Goal: Task Accomplishment & Management: Use online tool/utility

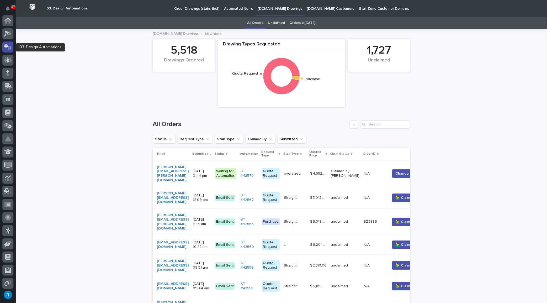
click at [8, 44] on icon at bounding box center [8, 47] width 8 height 6
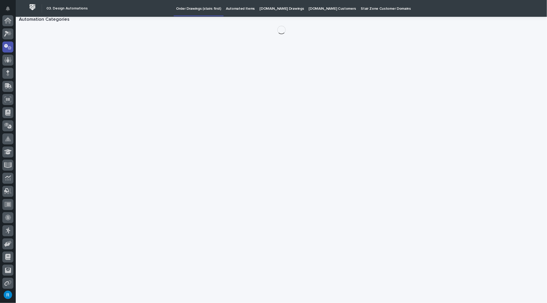
scroll to position [26, 0]
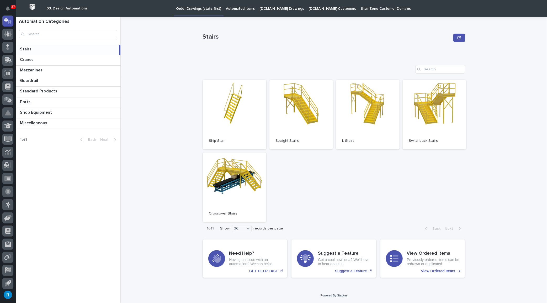
click at [230, 9] on p "Automated Items" at bounding box center [240, 5] width 29 height 11
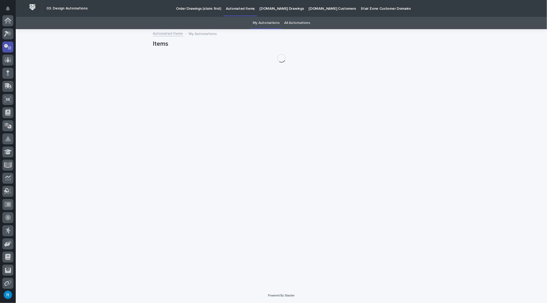
scroll to position [26, 0]
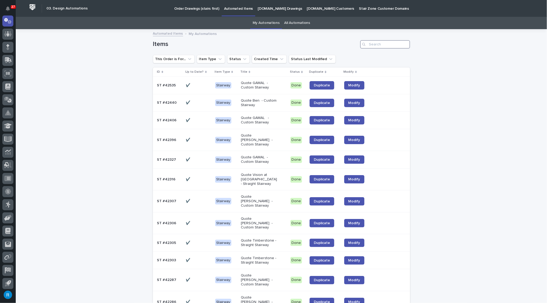
click at [373, 44] on input "Search" at bounding box center [385, 44] width 50 height 8
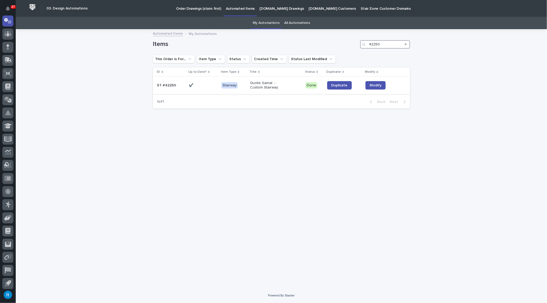
type input "42250"
click at [205, 84] on p at bounding box center [203, 85] width 28 height 4
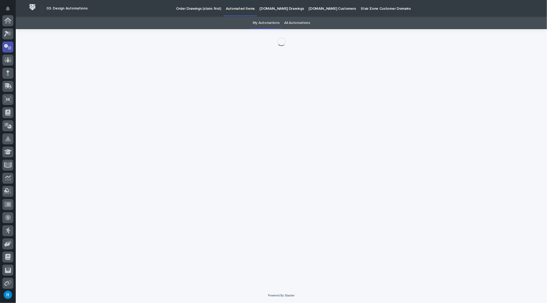
scroll to position [26, 0]
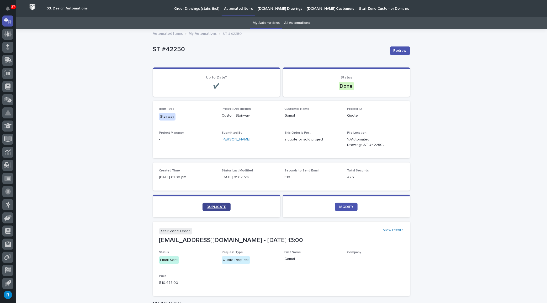
click at [212, 205] on span "DUPLICATE" at bounding box center [217, 207] width 20 height 4
click at [294, 23] on link "All Automations" at bounding box center [297, 23] width 26 height 12
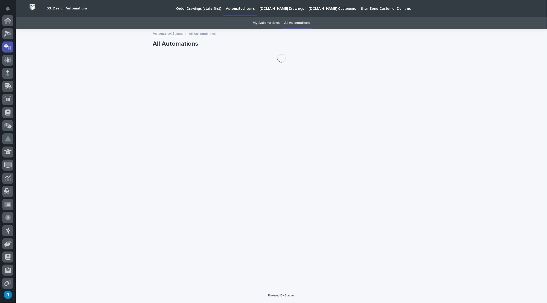
scroll to position [26, 0]
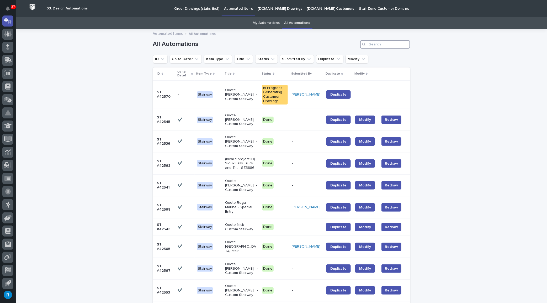
click at [374, 46] on input "Search" at bounding box center [385, 44] width 50 height 8
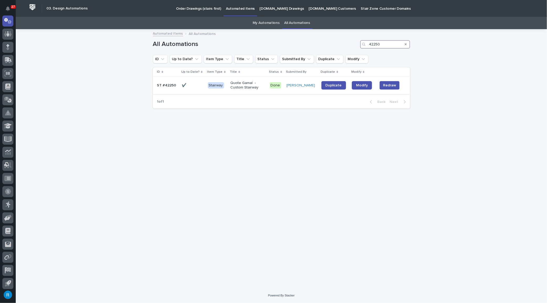
type input "42250"
click at [196, 86] on p at bounding box center [193, 85] width 22 height 4
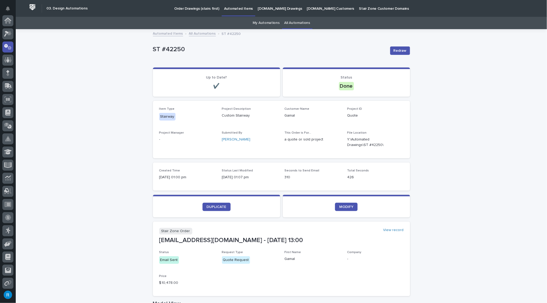
scroll to position [26, 0]
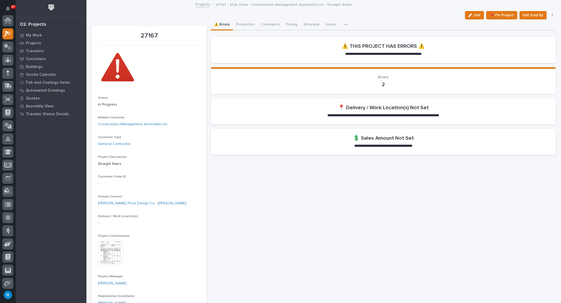
scroll to position [13, 0]
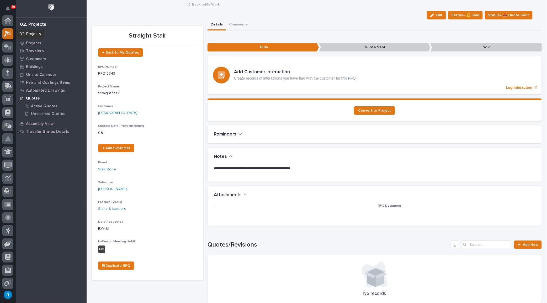
click at [6, 34] on icon at bounding box center [6, 34] width 5 height 6
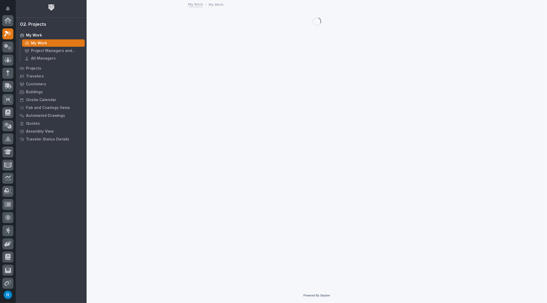
scroll to position [13, 0]
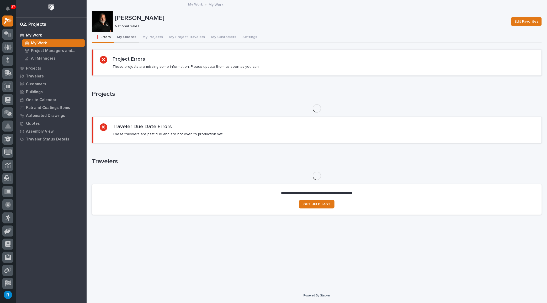
click at [123, 36] on button "My Quotes" at bounding box center [126, 37] width 25 height 11
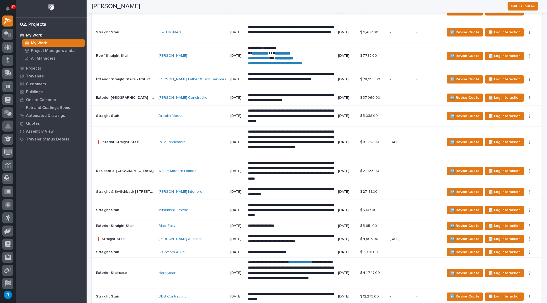
scroll to position [882, 0]
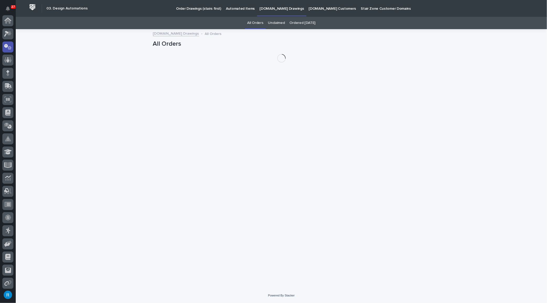
scroll to position [26, 0]
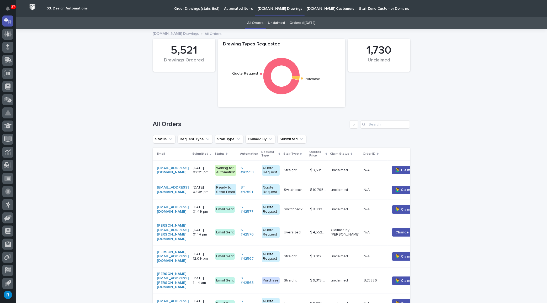
click at [231, 8] on p "Automated Items" at bounding box center [238, 5] width 29 height 11
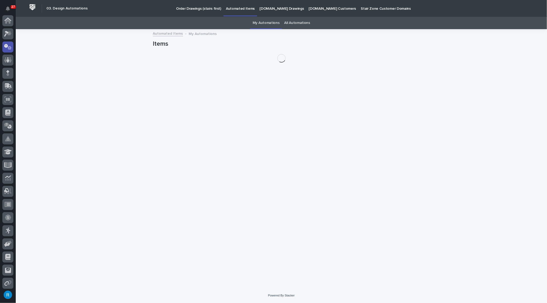
scroll to position [26, 0]
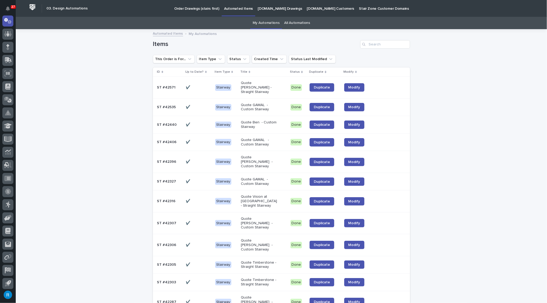
click at [201, 105] on p at bounding box center [198, 107] width 25 height 4
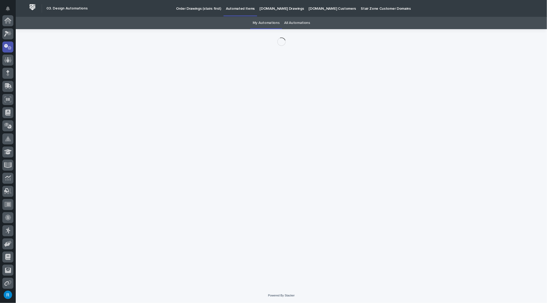
scroll to position [26, 0]
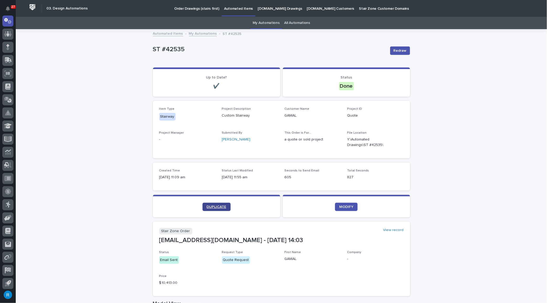
click at [214, 205] on span "DUPLICATE" at bounding box center [217, 207] width 20 height 4
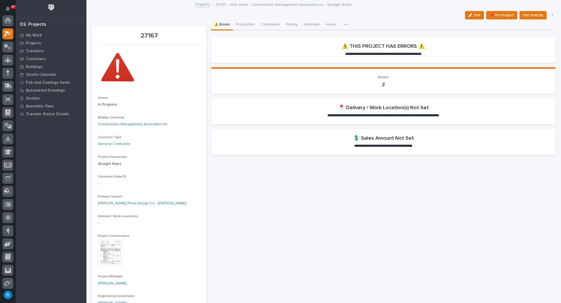
scroll to position [13, 0]
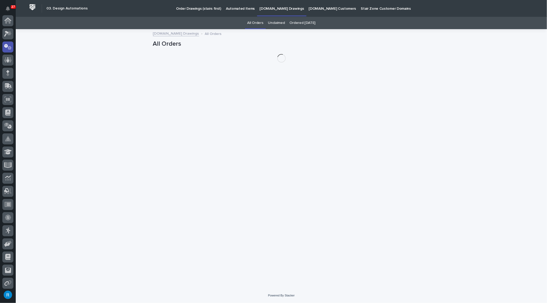
scroll to position [26, 0]
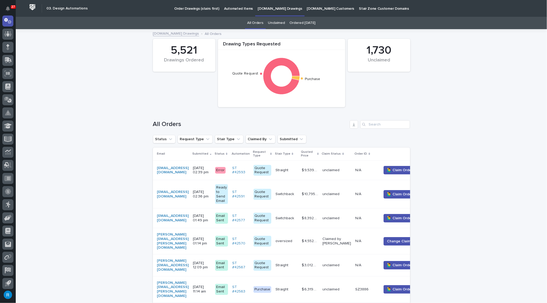
click at [231, 7] on p "Automated Items" at bounding box center [238, 5] width 29 height 11
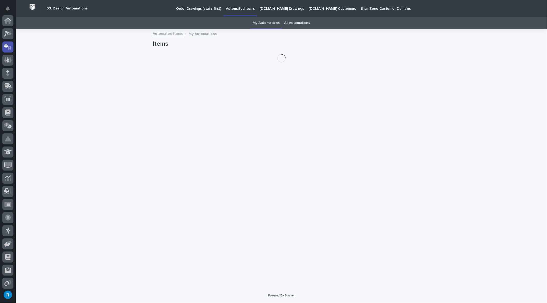
scroll to position [26, 0]
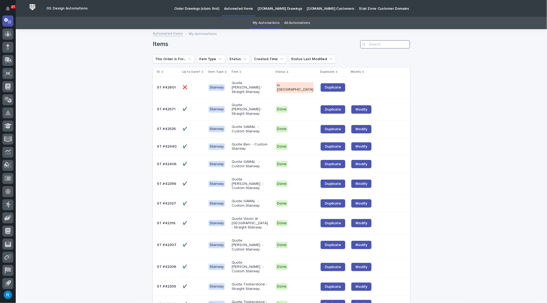
click at [372, 44] on input "Search" at bounding box center [385, 44] width 50 height 8
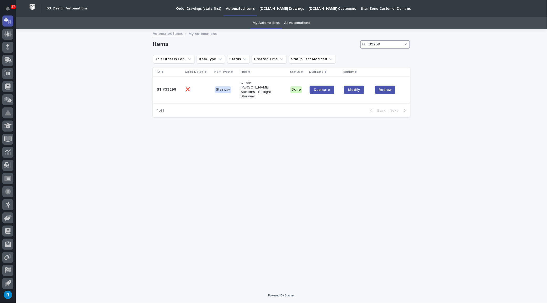
type input "39298"
click at [196, 87] on div "❌ ❌" at bounding box center [198, 89] width 25 height 9
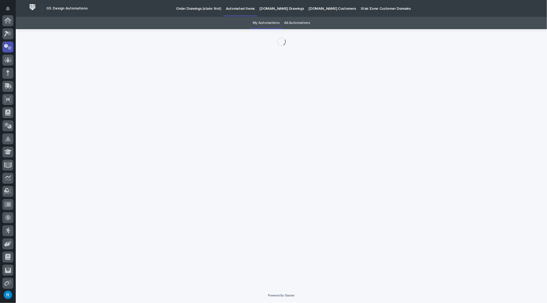
scroll to position [26, 0]
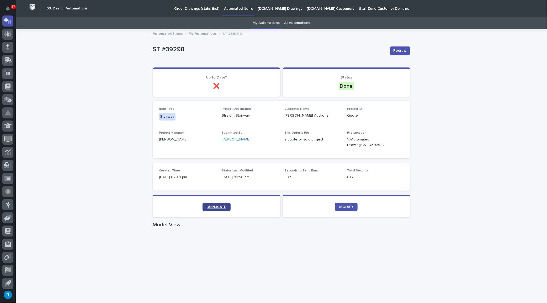
click at [210, 206] on span "DUPLICATE" at bounding box center [217, 207] width 20 height 4
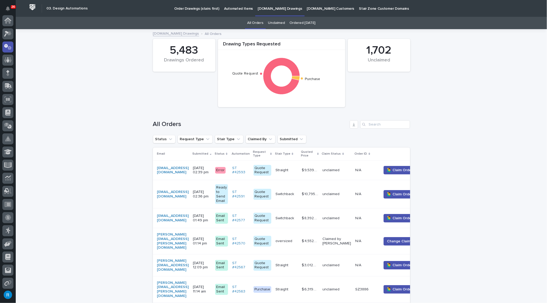
scroll to position [26, 0]
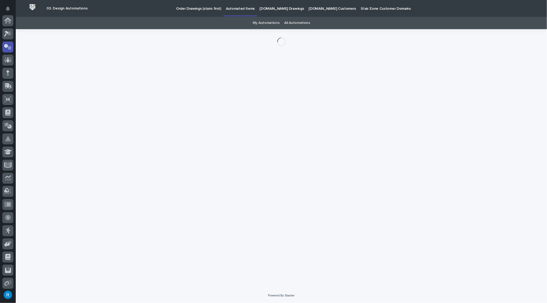
scroll to position [26, 0]
